Goal: Task Accomplishment & Management: Manage account settings

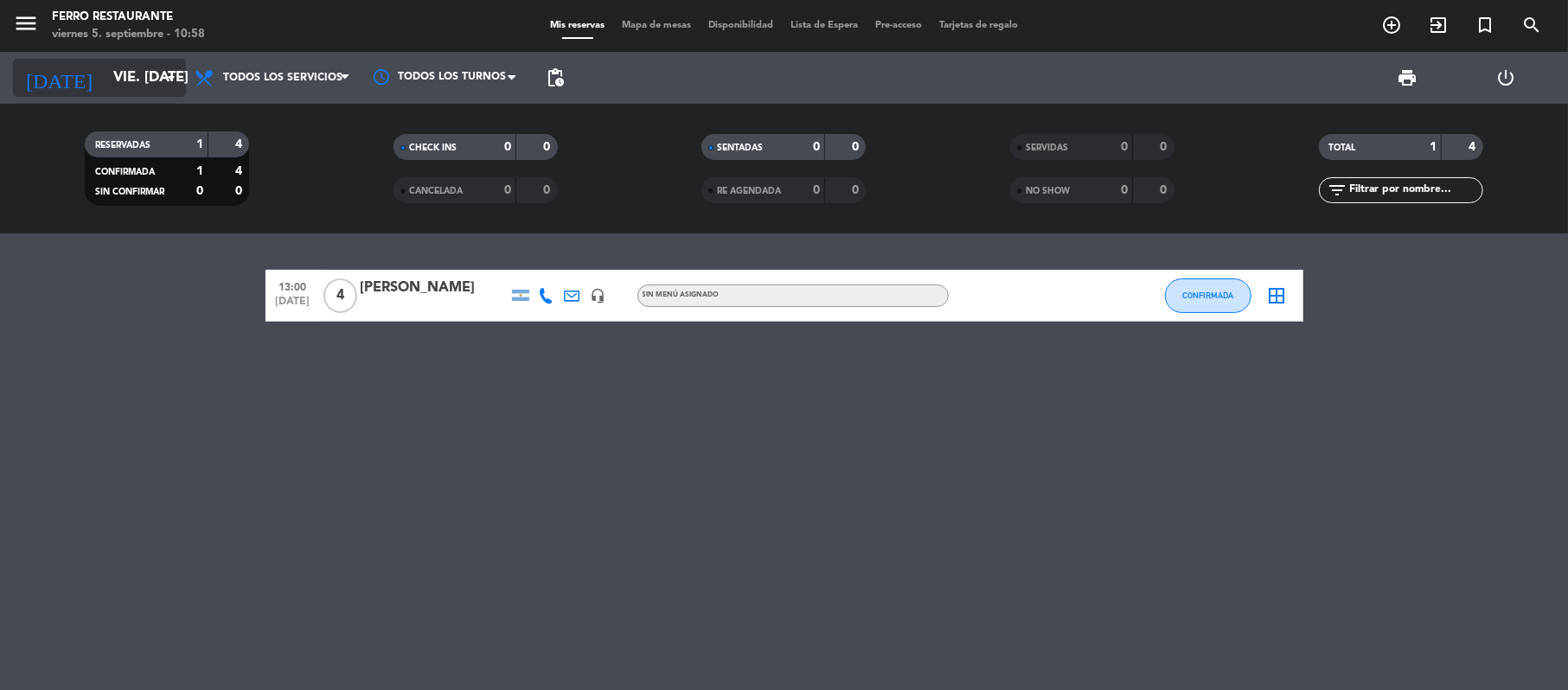
click at [111, 87] on input "vie. [DATE]" at bounding box center [198, 78] width 187 height 34
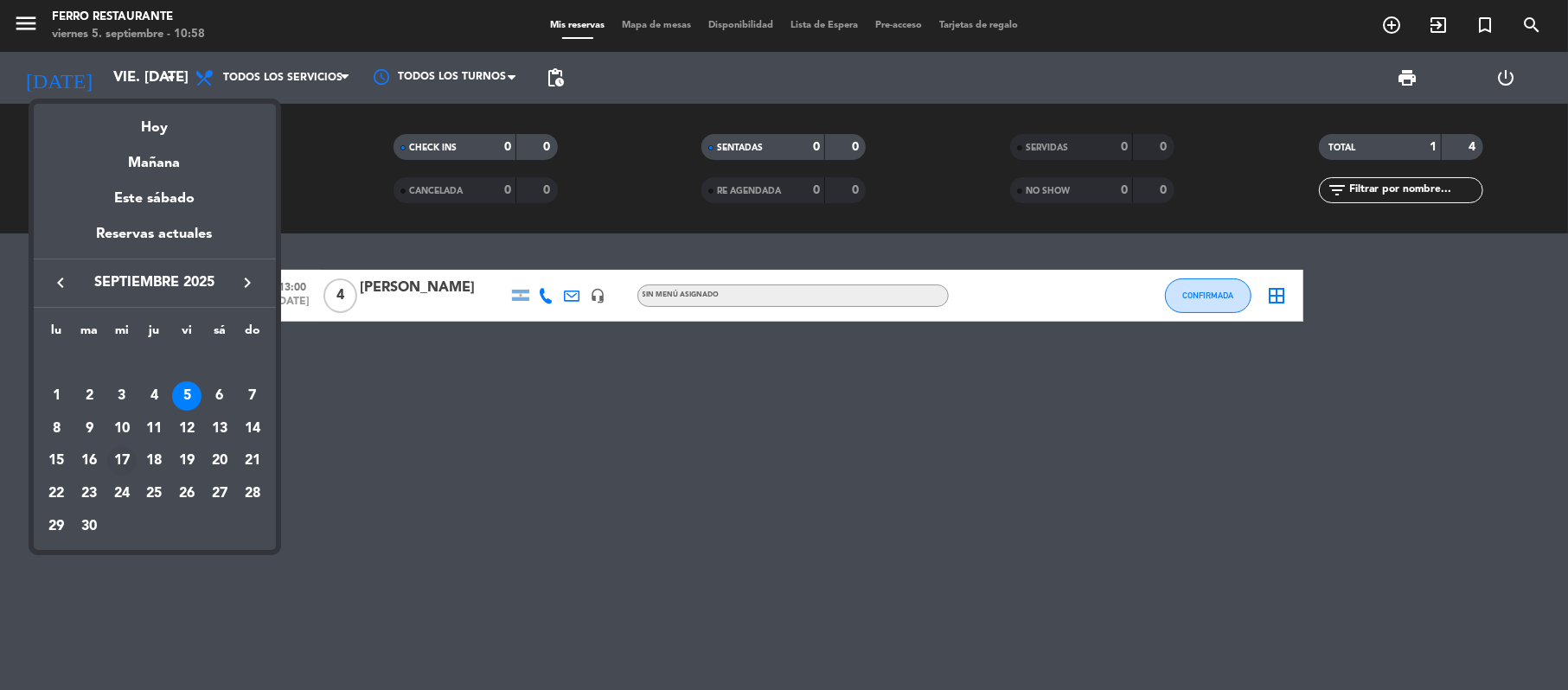
click at [128, 464] on div "17" at bounding box center [122, 460] width 29 height 29
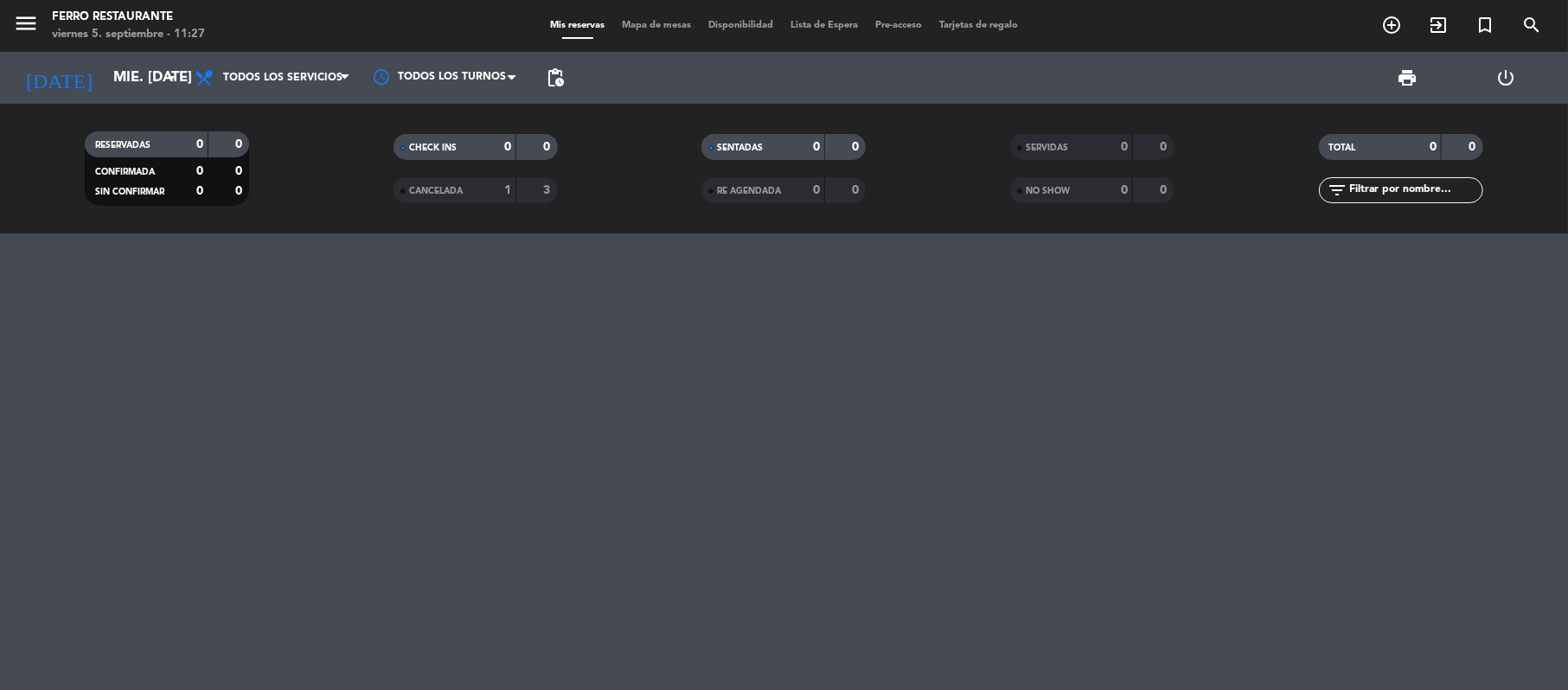
click at [761, 496] on div at bounding box center [784, 461] width 1568 height 457
click at [161, 70] on icon "arrow_drop_down" at bounding box center [171, 77] width 21 height 21
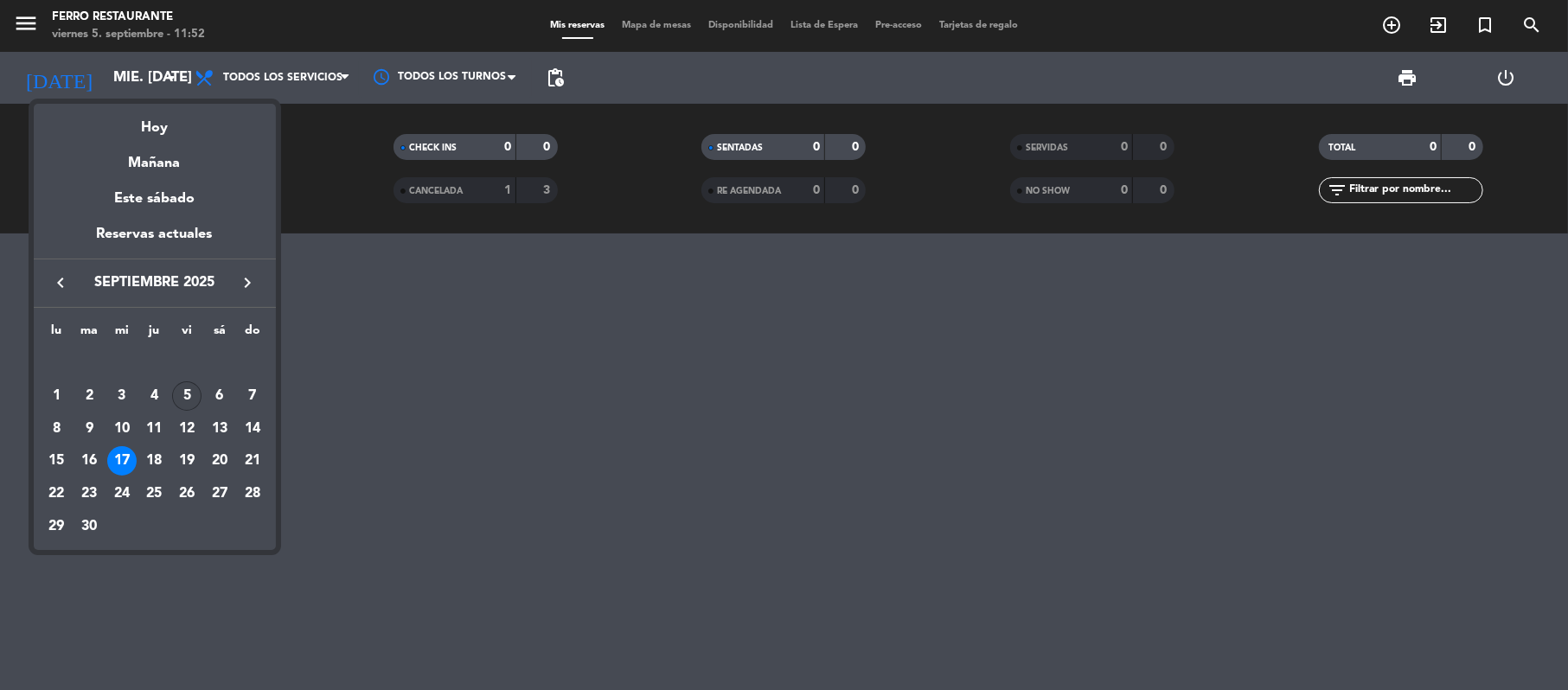
click at [181, 402] on div "5" at bounding box center [187, 396] width 29 height 29
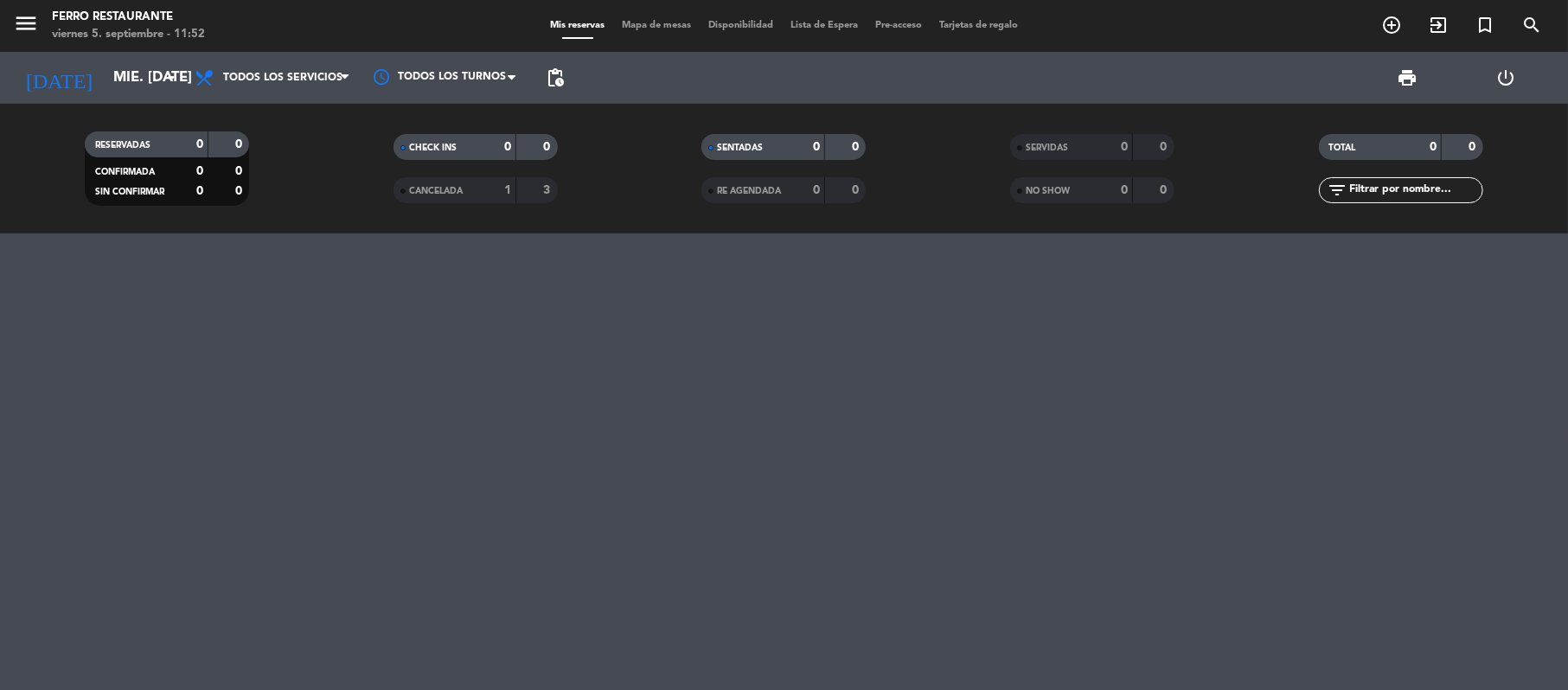
type input "vie. [DATE]"
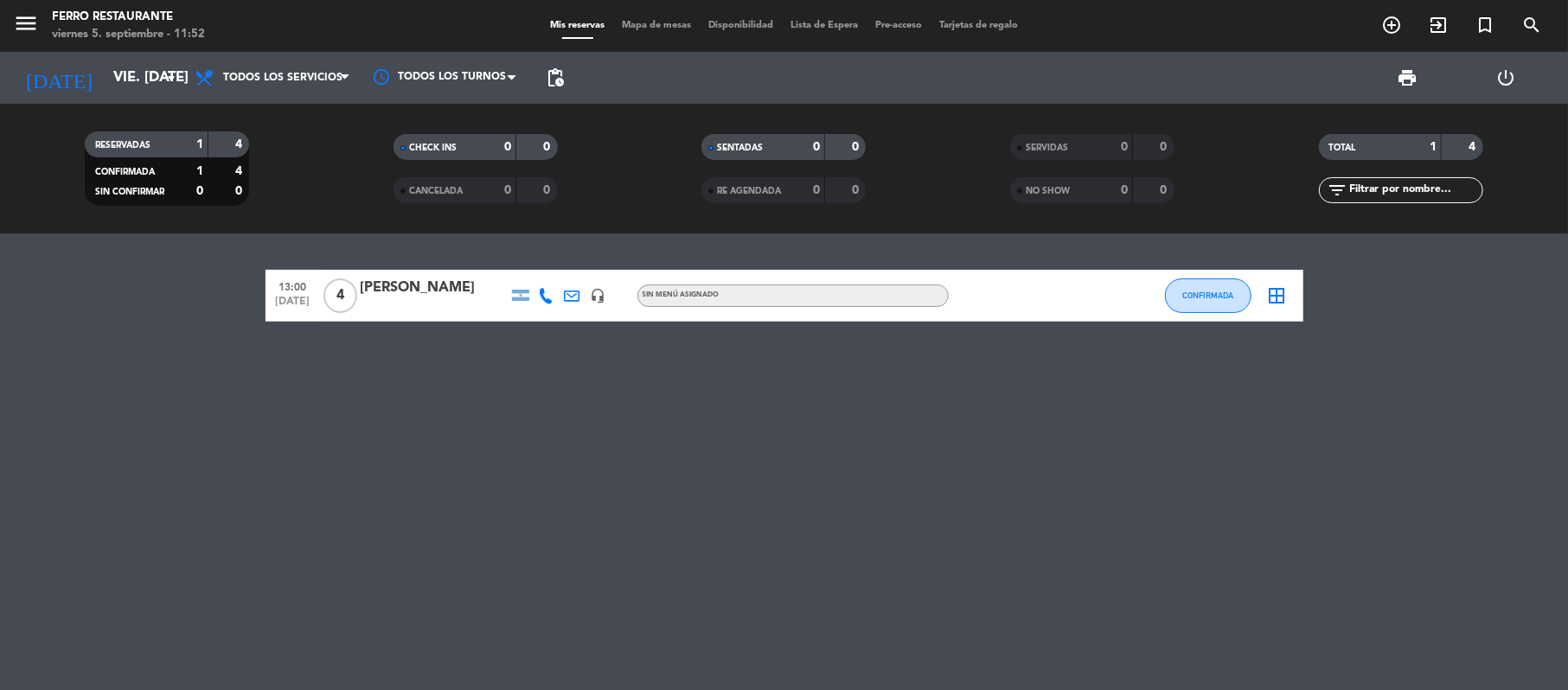
click at [396, 645] on div "13:00 [DATE] 4 [PERSON_NAME] headset_mic Sin menú asignado CONFIRMADA border_all" at bounding box center [784, 461] width 1568 height 457
